Goal: Task Accomplishment & Management: Manage account settings

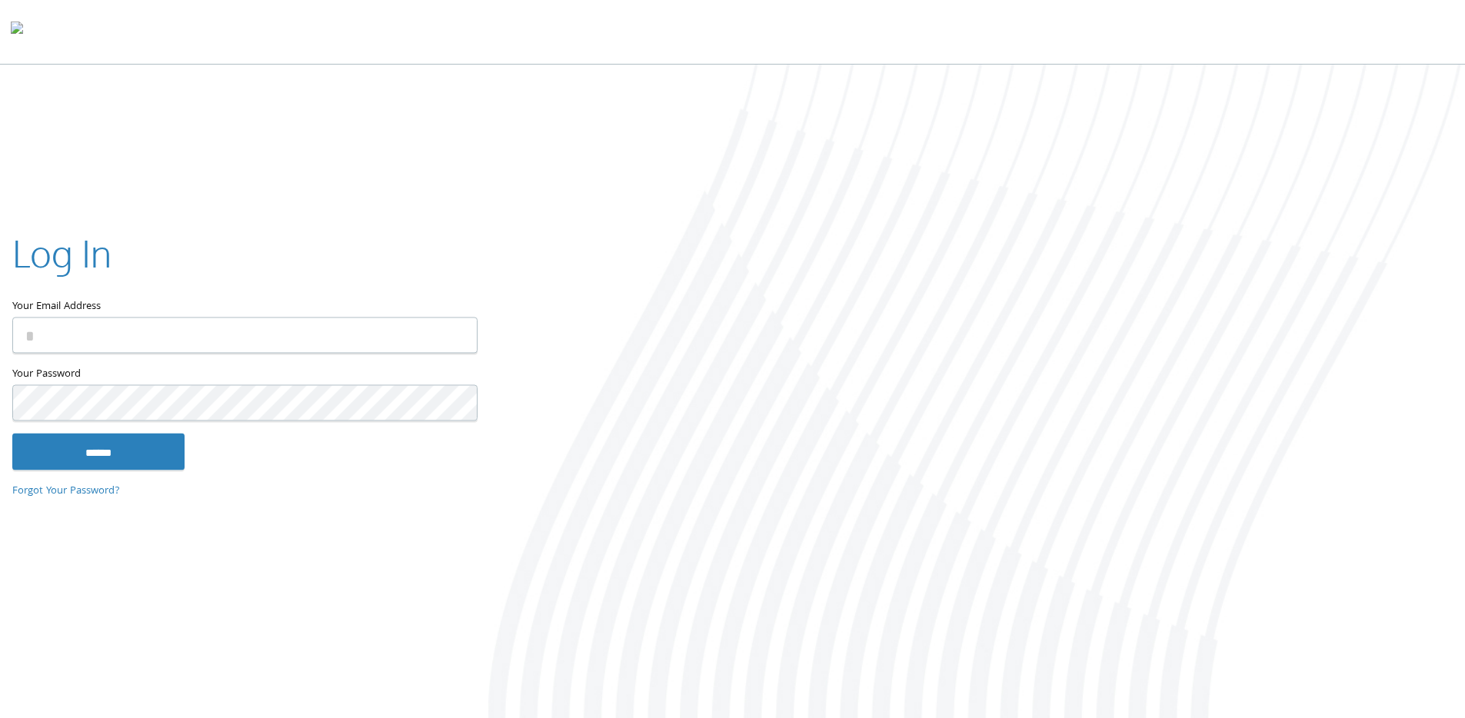
click at [199, 340] on input "Your Email Address" at bounding box center [244, 336] width 465 height 36
click at [0, 717] on com-1password-button at bounding box center [0, 721] width 0 height 0
type input "**********"
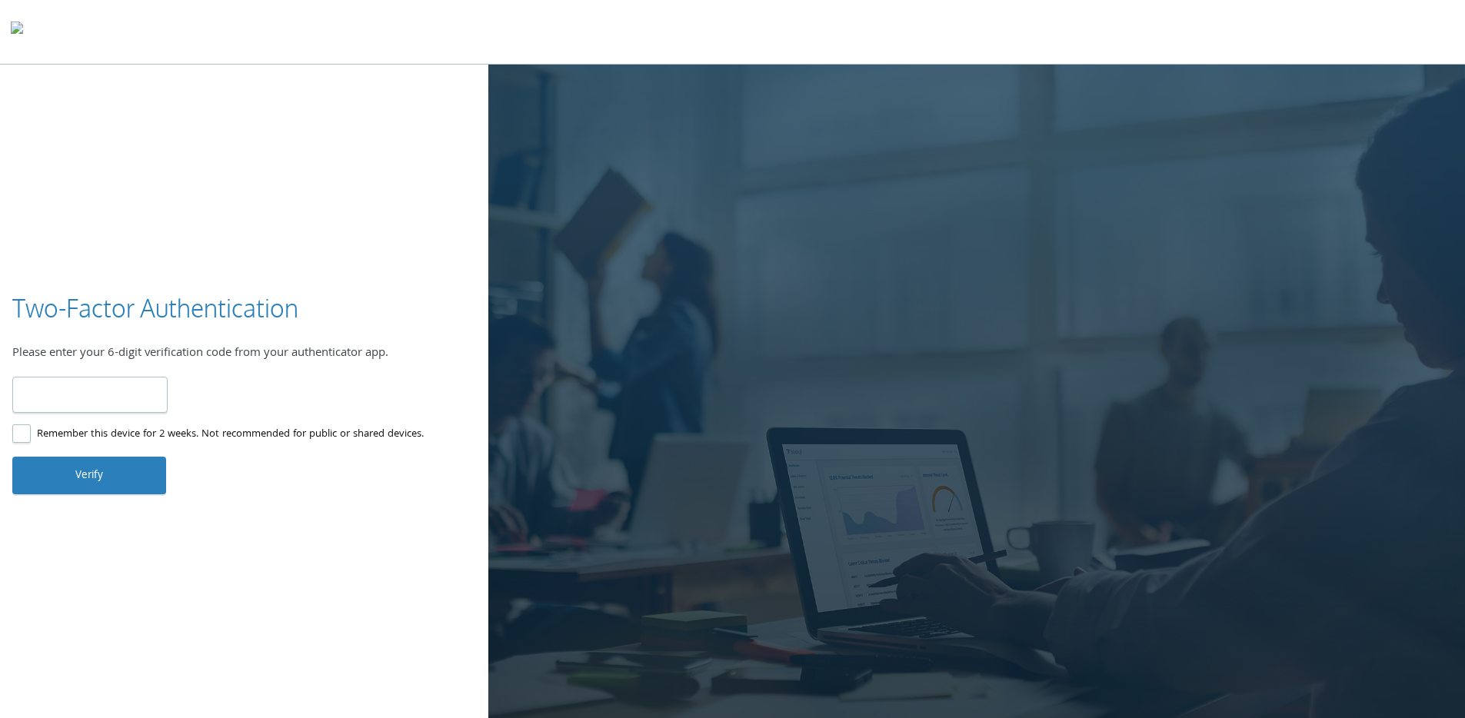
type input "******"
